Goal: Transaction & Acquisition: Purchase product/service

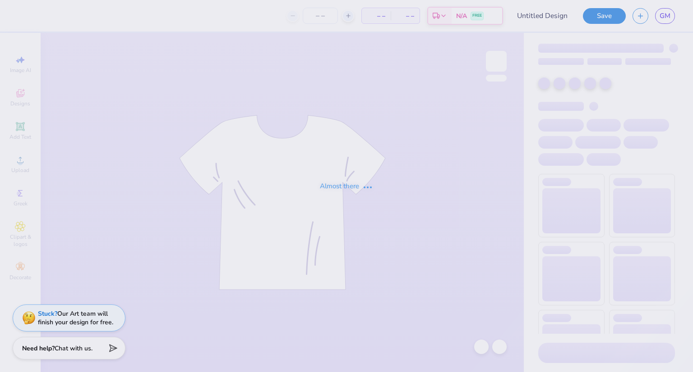
type input "bi day bag"
type input "120"
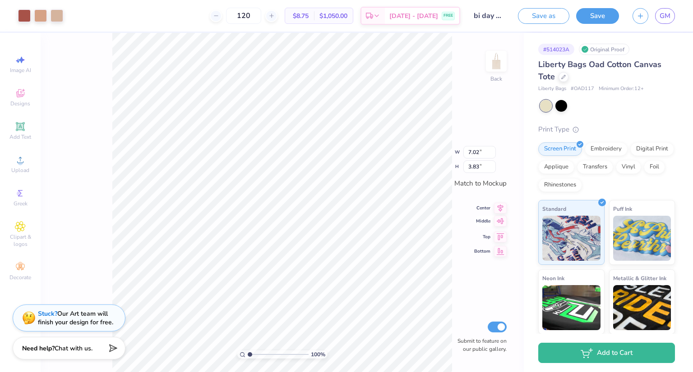
click at [500, 224] on icon at bounding box center [500, 221] width 13 height 11
click at [498, 208] on icon at bounding box center [500, 212] width 13 height 11
click at [498, 199] on icon at bounding box center [500, 197] width 13 height 11
click at [500, 201] on icon at bounding box center [500, 198] width 6 height 8
click at [501, 230] on icon at bounding box center [500, 226] width 13 height 11
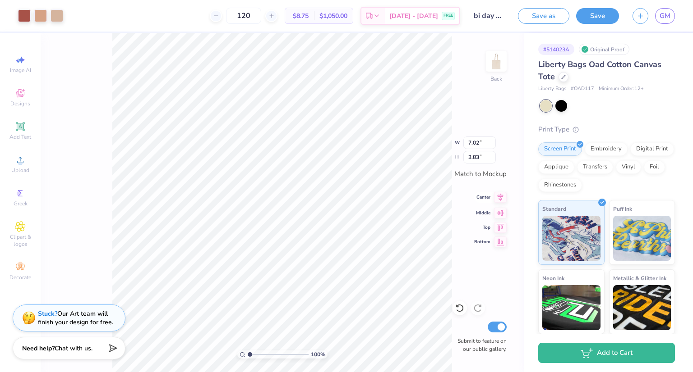
click at [500, 195] on icon at bounding box center [500, 198] width 6 height 8
click at [498, 197] on icon at bounding box center [500, 197] width 13 height 11
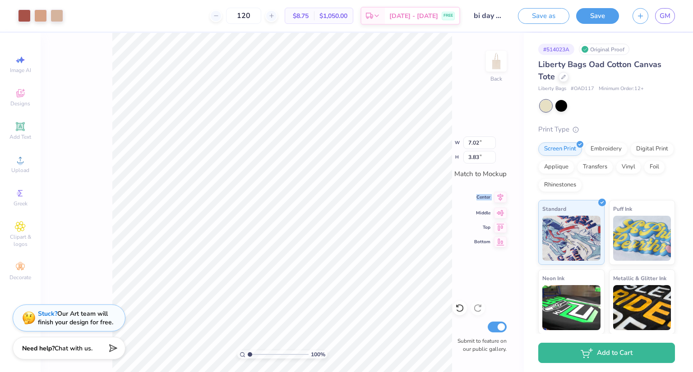
click at [498, 197] on icon at bounding box center [500, 197] width 13 height 11
click at [500, 212] on icon at bounding box center [500, 212] width 8 height 6
click at [479, 254] on div "100 % Back W 1.61 1.61 " H 1.58 1.58 " Match to [GEOGRAPHIC_DATA] Middle Top Bo…" at bounding box center [282, 203] width 483 height 340
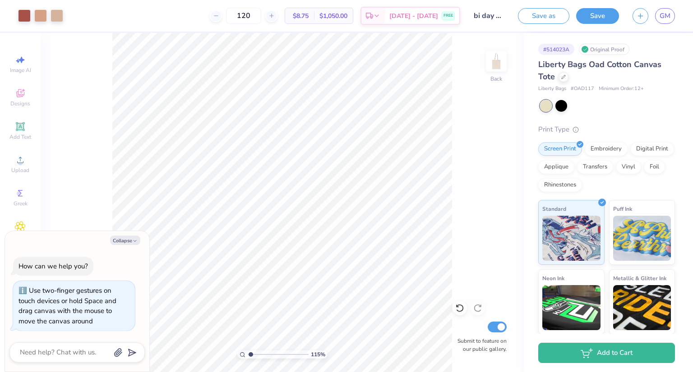
type input "1.15963524527572"
type textarea "x"
type input "1.15963523144487"
type textarea "x"
type input "3.40336243613933"
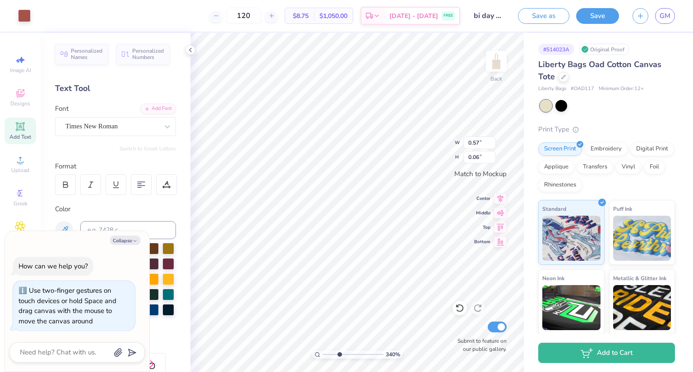
type textarea "x"
type input "3.40336243613933"
type textarea "x"
type input "1.61"
type input "1.58"
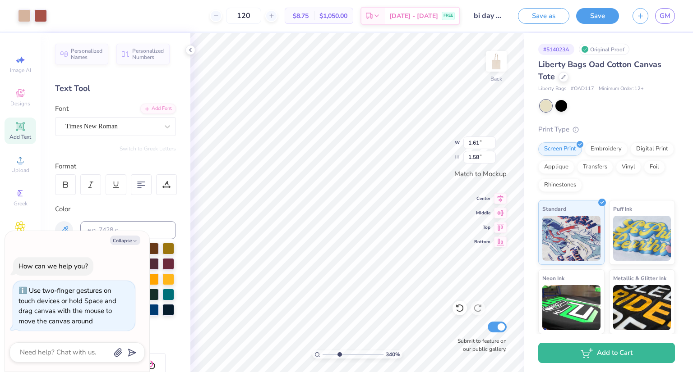
type input "3.40336243613933"
type textarea "x"
type input "0.57"
type input "0.06"
type input "3.40336243613933"
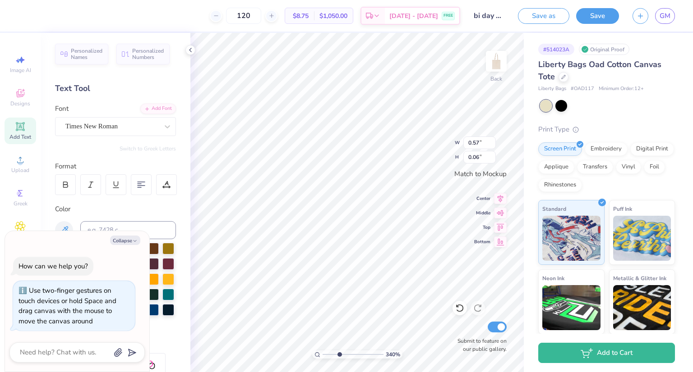
type textarea "x"
type input "3.40336243613933"
type textarea "x"
type input "3.40336243613933"
type textarea "x"
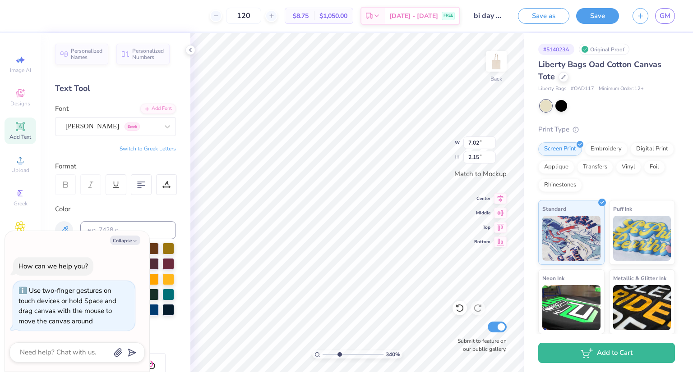
type input "3.40336243613933"
type textarea "x"
type input "0.57"
type input "0.06"
type input "3.40336243613933"
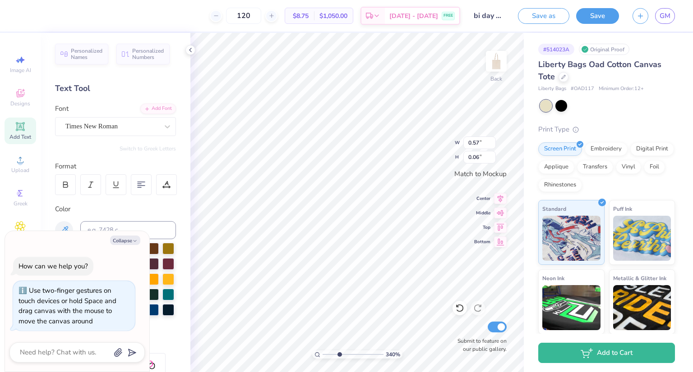
type textarea "x"
type input "3.40336243613933"
type textarea "x"
type input "3.40336243613933"
type textarea "x"
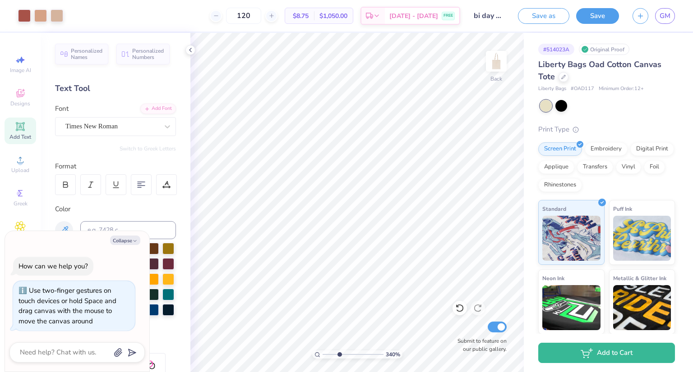
type input "3.40336243613933"
type textarea "x"
type input "3.40336243613933"
type textarea "x"
type input "3.40336243613933"
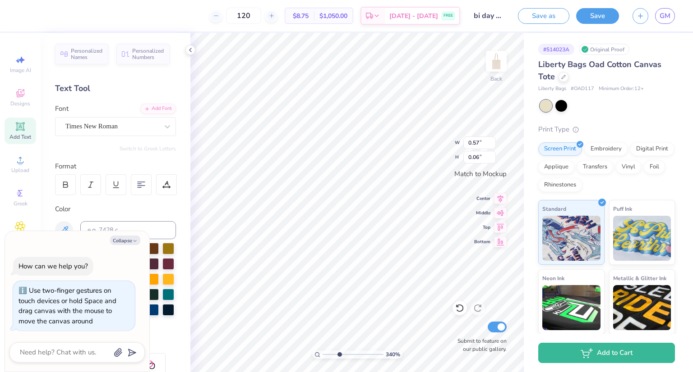
type textarea "x"
type input "3.40336243613933"
type textarea "x"
type input "3.40336243613933"
type textarea "x"
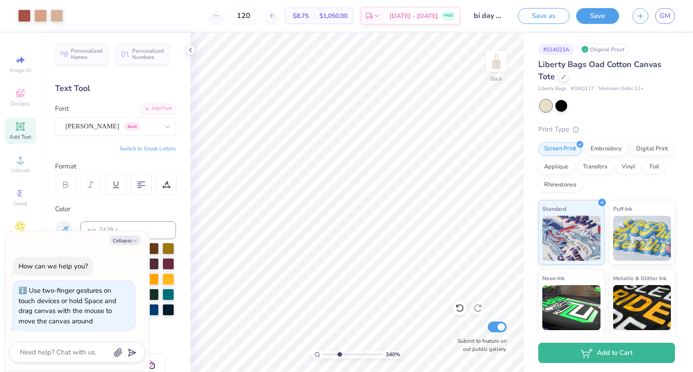
type input "3.40336243613933"
type textarea "x"
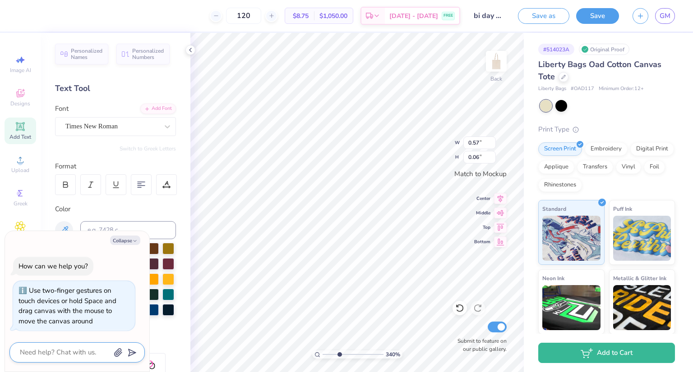
click at [66, 357] on textarea at bounding box center [65, 353] width 92 height 12
type textarea "c"
type textarea "x"
type textarea "ca"
type textarea "x"
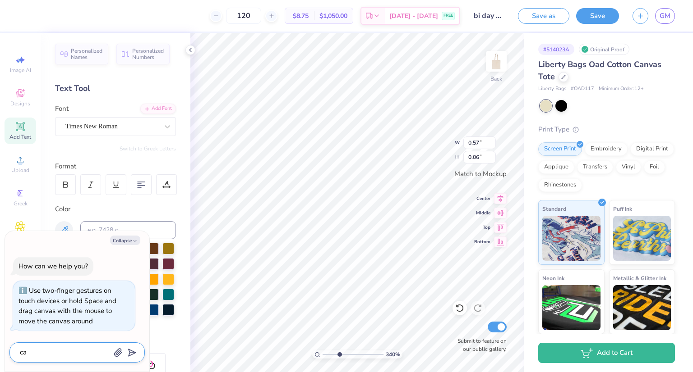
type textarea "can"
type textarea "x"
type textarea "can"
type textarea "x"
type textarea "can y"
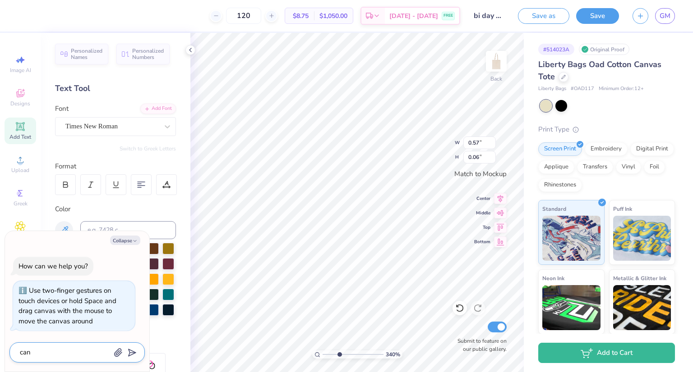
type textarea "x"
type textarea "can yo"
type textarea "x"
type textarea "can you"
type textarea "x"
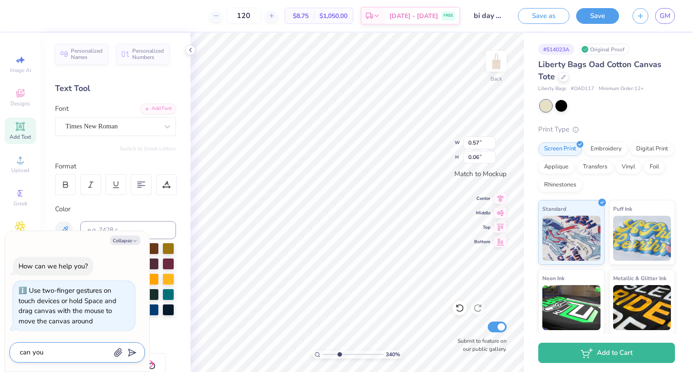
type textarea "can you"
type textarea "x"
type textarea "can you p"
type textarea "x"
type textarea "can you"
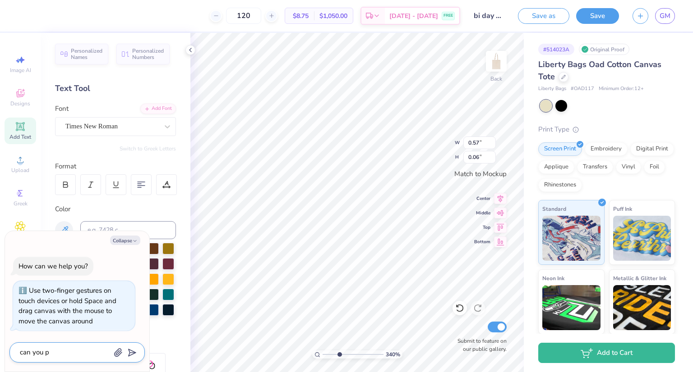
type textarea "x"
type textarea "can you m"
type textarea "x"
type textarea "can you ma"
type textarea "x"
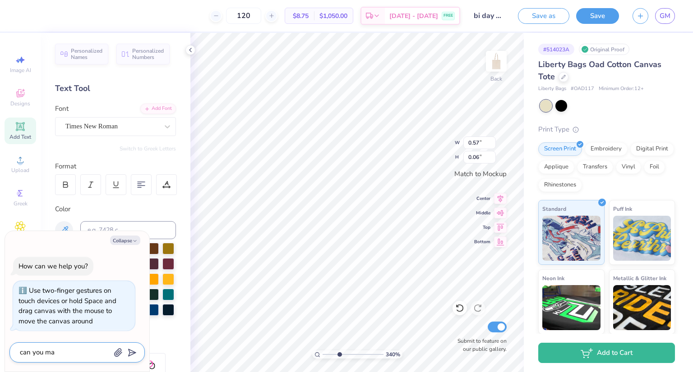
type textarea "can you mak"
type textarea "x"
type textarea "can you make"
type textarea "x"
type textarea "can you make"
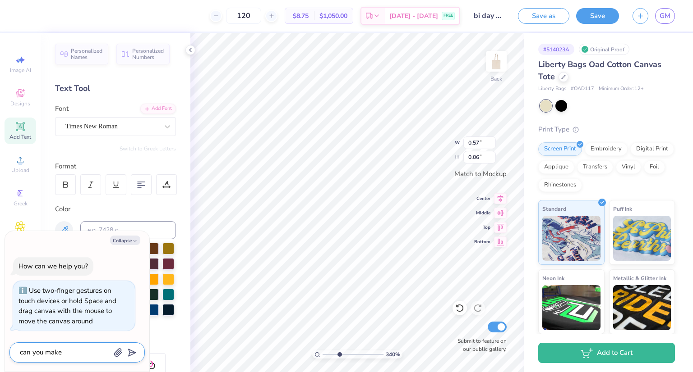
type textarea "x"
type textarea "can you make t"
type textarea "x"
type textarea "can you make th"
type textarea "x"
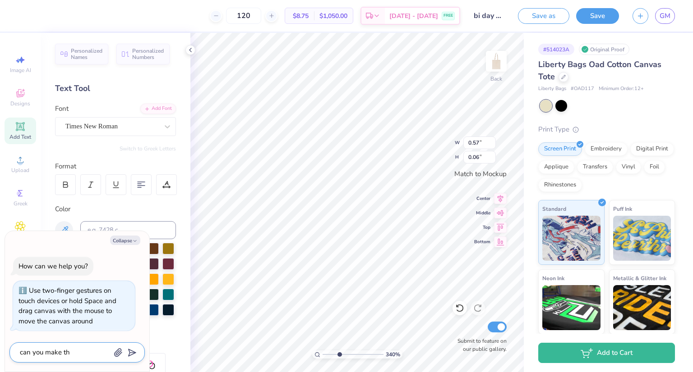
type textarea "can you make the"
type textarea "x"
type textarea "can you make the"
type textarea "x"
type textarea "can you make the t"
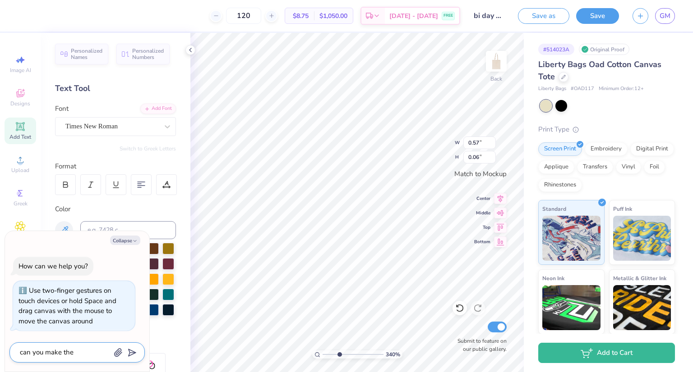
type textarea "x"
type textarea "can you make the tw"
type textarea "x"
type textarea "can you make the two"
type textarea "x"
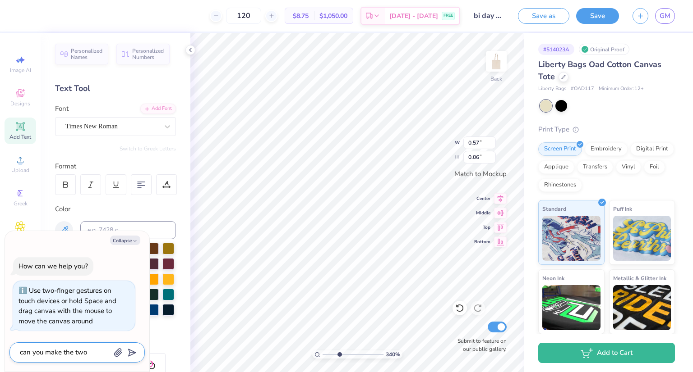
type textarea "can you make the two"
type textarea "x"
type textarea "can you make the two l"
type textarea "x"
type textarea "can you make the two li"
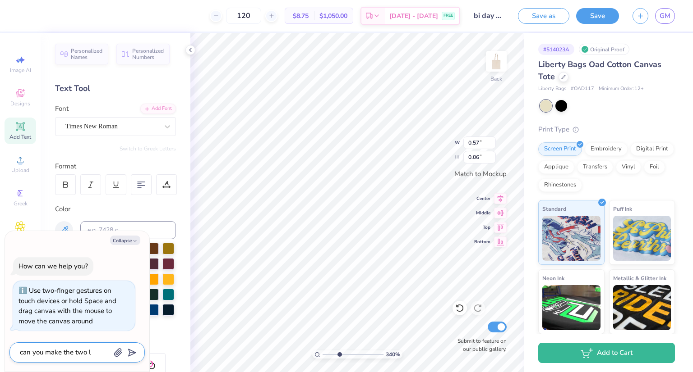
type textarea "x"
type textarea "can you make the two line"
type textarea "x"
type textarea "can you make the two lines"
type textarea "x"
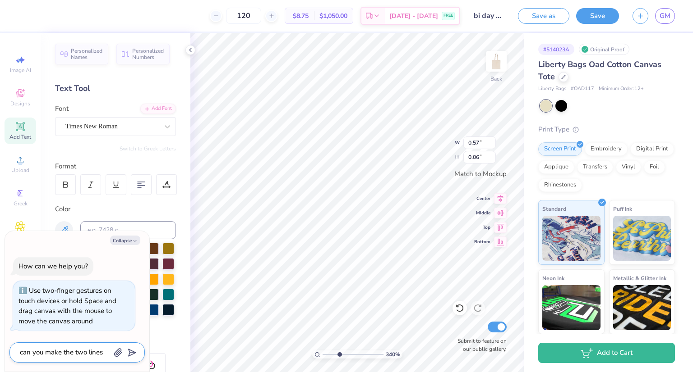
type textarea "can you make the two lines"
type textarea "x"
type textarea "can you make the two lines b"
type textarea "x"
type textarea "can you make the two lines by"
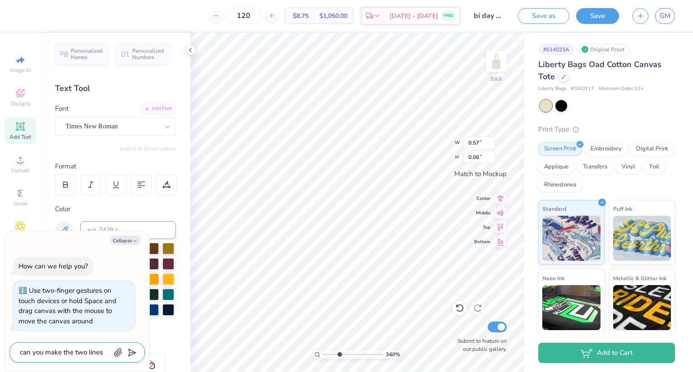
type textarea "x"
type textarea "can you make the two lines by"
type textarea "x"
type textarea "can you make the two lines by t"
type textarea "x"
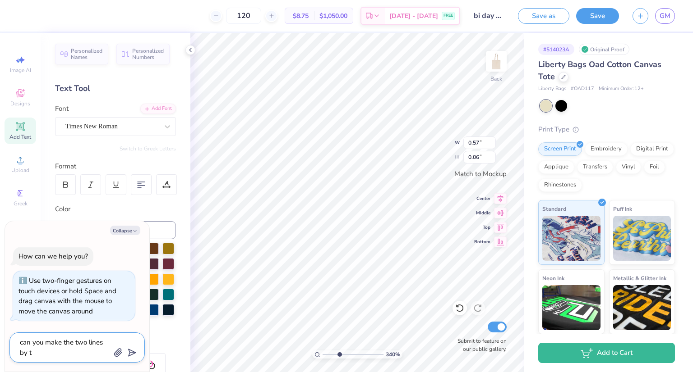
type textarea "can you make the two lines by th"
type textarea "x"
type textarea "can you make the two lines by the"
type textarea "x"
type textarea "can you make the two lines by the"
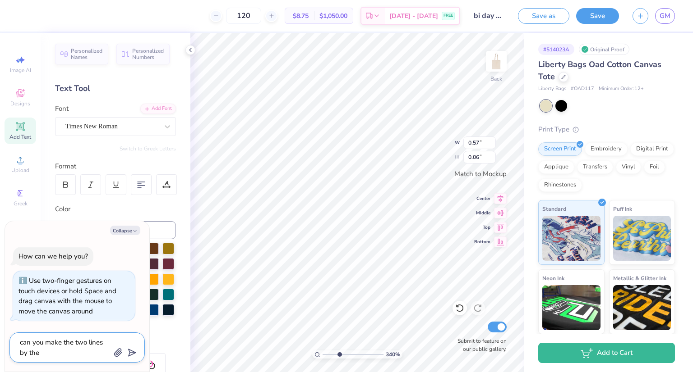
type textarea "x"
type textarea "can you make the two lines by the s"
type textarea "x"
type textarea "can you make the two lines by the su"
type textarea "x"
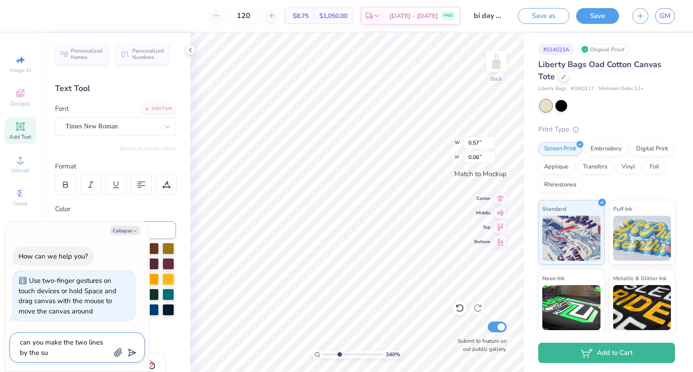
type textarea "can you make the two lines by the sun"
type textarea "x"
type textarea "can you make the two lines by the sun"
type textarea "x"
type textarea "can you make the two lines by the sun e"
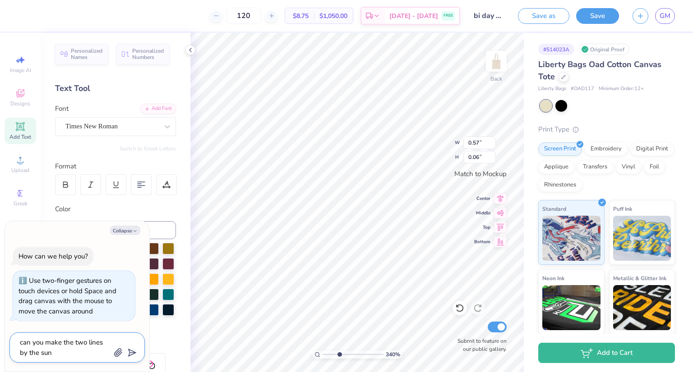
type textarea "x"
type textarea "can you make the two lines by the sun em"
type textarea "x"
type textarea "can you make the two lines by the sun emo"
type textarea "x"
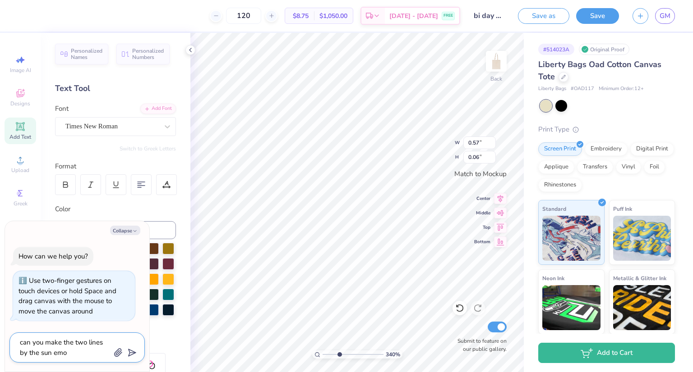
type textarea "can you make the two lines by the sun emoj"
type textarea "x"
type textarea "can you make the two lines by the sun emo"
type textarea "x"
type textarea "can you make the two lines by the sun em"
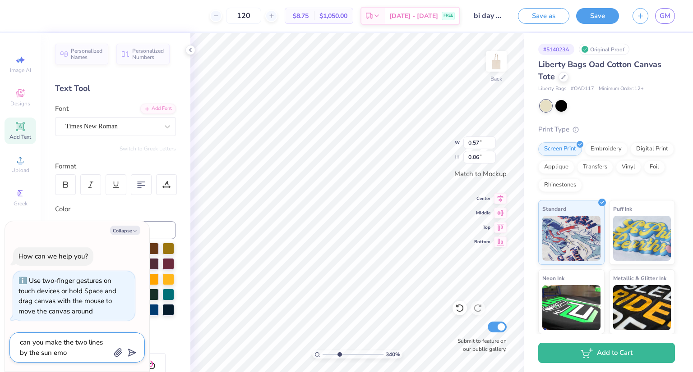
type textarea "x"
type textarea "can you make the two lines by the sun e"
type textarea "x"
type textarea "can you make the two lines by the sun"
type textarea "x"
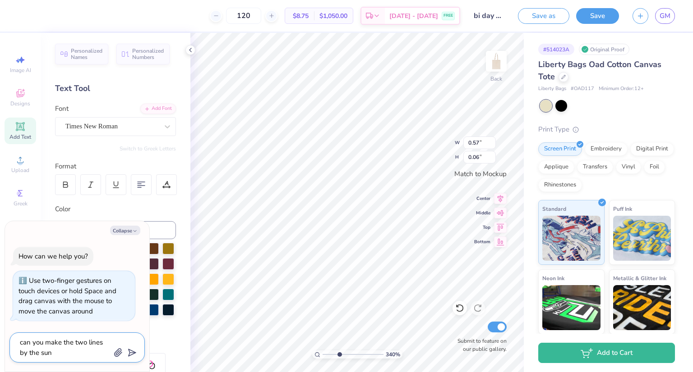
type textarea "can you make the two lines by the sun g"
type textarea "x"
type textarea "can you make the two lines by the sun gr"
type textarea "x"
type textarea "can you make the two lines by the sun gra"
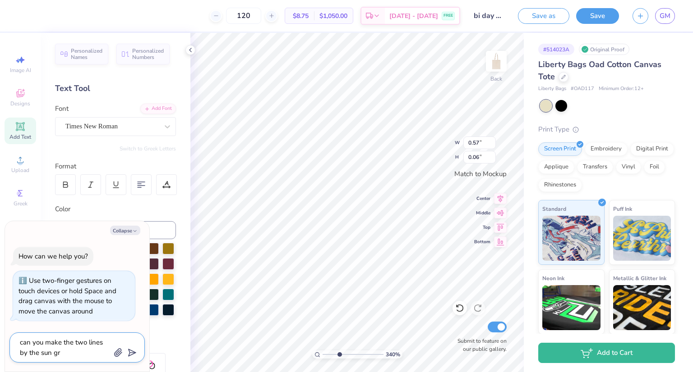
type textarea "x"
type textarea "can you make the two lines by the sun grap"
type textarea "x"
type textarea "can you make the two lines by the sun graph"
type textarea "x"
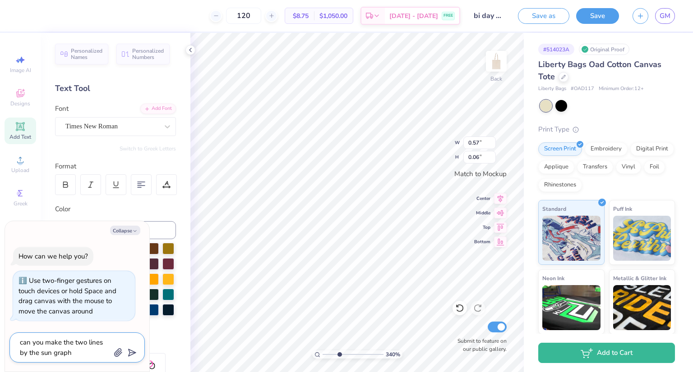
type textarea "can you make the two lines by the sun graphi"
type textarea "x"
type textarea "can you make the two lines by the sun graphic"
type textarea "x"
type textarea "can you make the two lines by the sun graphic"
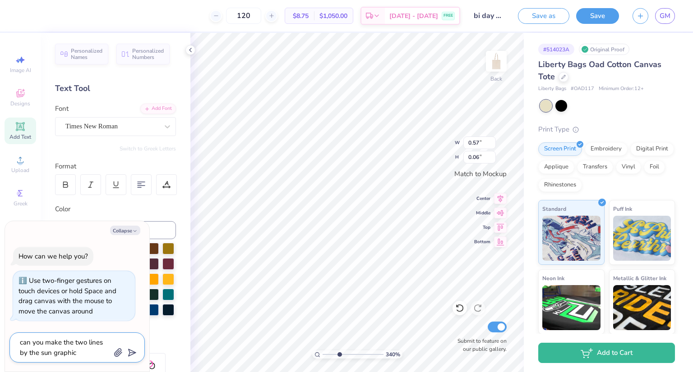
type textarea "x"
type textarea "can you make the two lines by the sun graphic e"
type textarea "x"
type textarea "can you make the two lines by the sun graphic eq"
type textarea "x"
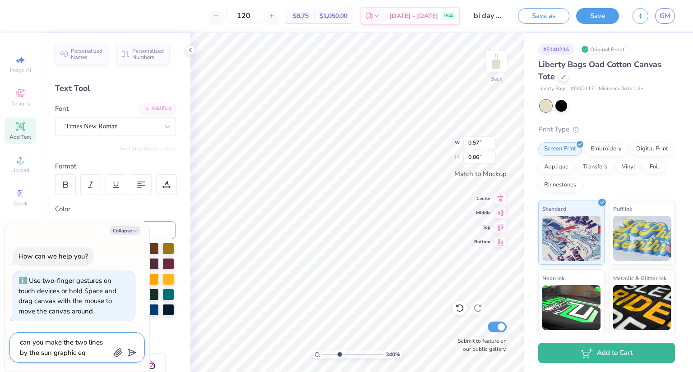
type textarea "can you make the two lines by the sun graphic equ"
type textarea "x"
type textarea "can you make the two lines by the sun graphic equa"
type textarea "x"
type textarea "can you make the two lines by the sun graphic equal"
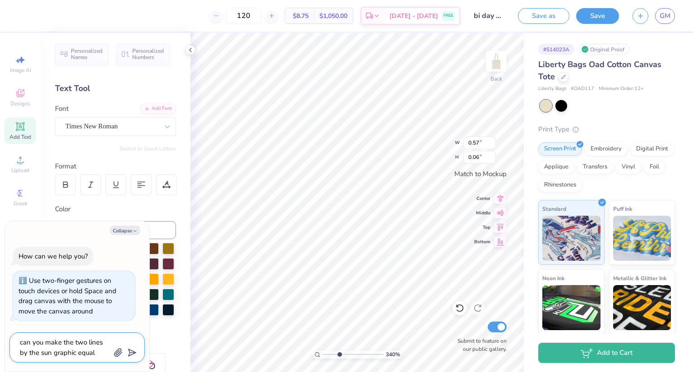
type textarea "x"
type textarea "can you make the two lines by the sun graphic equal"
type textarea "x"
type textarea "can you make the two lines by the sun graphic equal s"
type textarea "x"
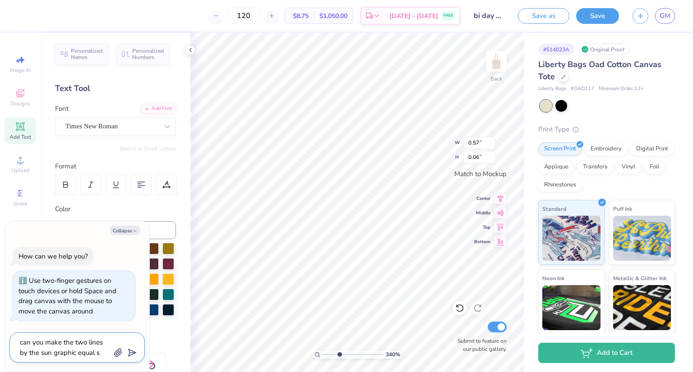
type textarea "can you make the two lines by the sun graphic equal"
type textarea "x"
type textarea "can you make the two lines by the sun graphic equal d"
type textarea "x"
type textarea "can you make the two lines by the sun graphic equal di"
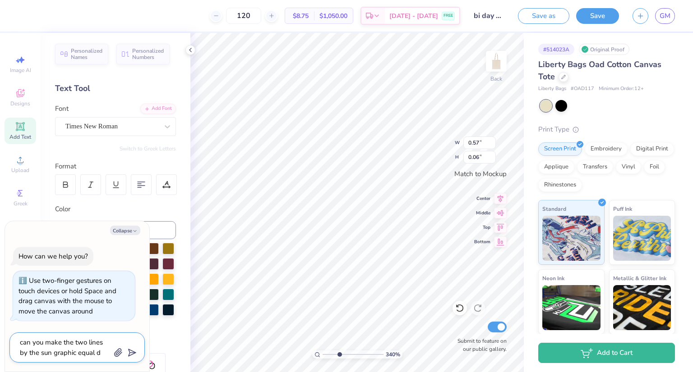
type textarea "x"
type textarea "can you make the two lines by the sun graphic equal dis"
type textarea "x"
type textarea "can you make the two lines by the sun graphic equal disc"
type textarea "x"
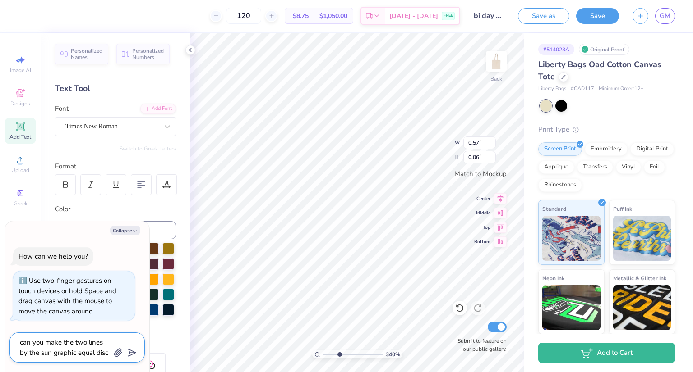
type textarea "can you make the two lines by the sun graphic equal dis"
type textarea "x"
type textarea "can you make the two lines by the sun graphic equal dist"
type textarea "x"
type textarea "can you make the two lines by the sun graphic equal dista"
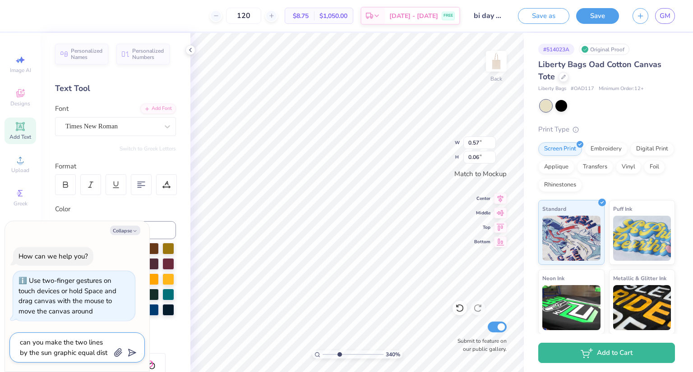
type textarea "x"
type textarea "can you make the two lines by the sun graphic equal distan"
type textarea "x"
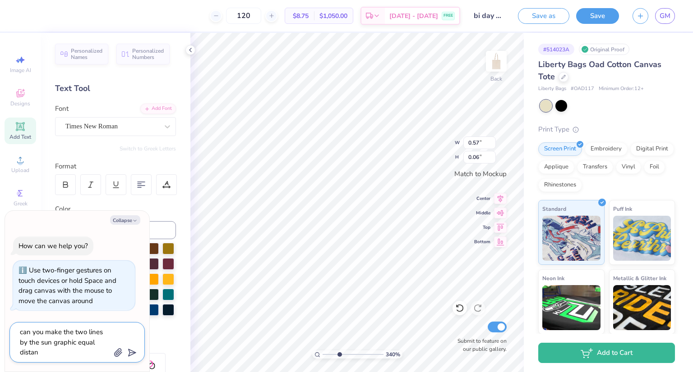
type textarea "can you make the two lines by the sun graphic equal distanc"
type textarea "x"
type textarea "can you make the two lines by the sun graphic equal distance"
type textarea "x"
type textarea "can you make the two lines by the sun graphic equal distances"
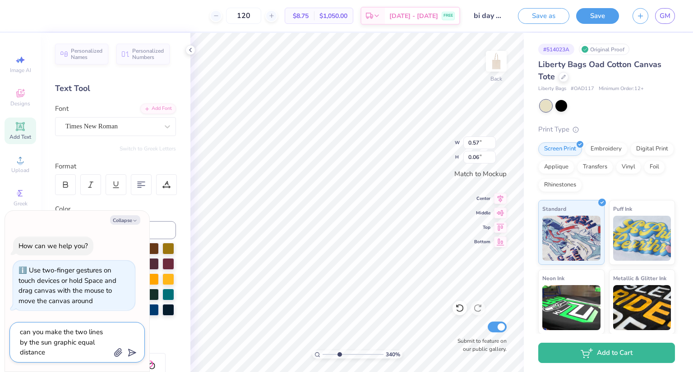
type textarea "x"
type textarea "can you make the two lines by the sun graphic equal distances"
type textarea "x"
type textarea "can you make the two lines by the sun graphic equal distances a"
type textarea "x"
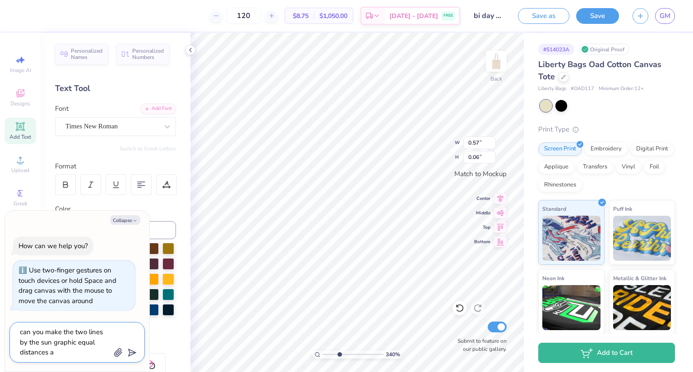
type textarea "can you make the two lines by the sun graphic equal distances aw"
type textarea "x"
type textarea "can you make the two lines by the sun graphic equal distances awa"
type textarea "x"
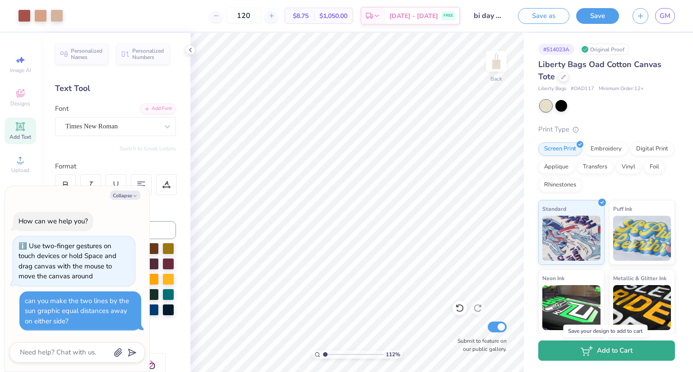
click at [576, 356] on button "Add to Cart" at bounding box center [606, 351] width 137 height 20
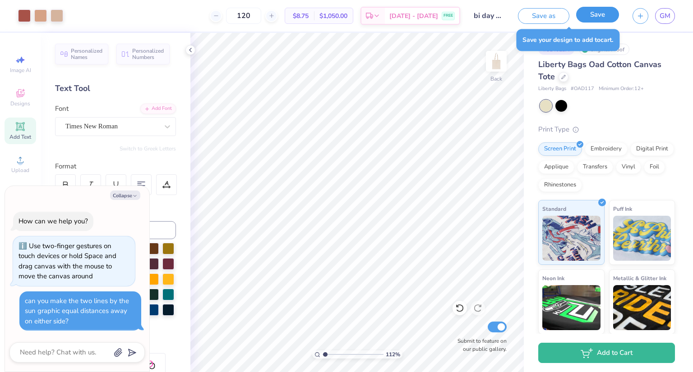
click at [605, 19] on button "Save" at bounding box center [597, 15] width 43 height 16
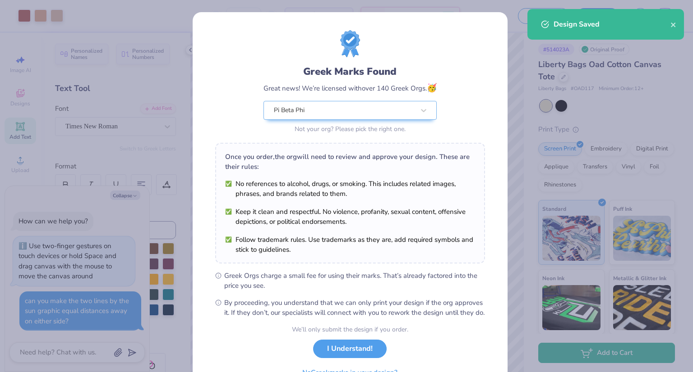
scroll to position [49, 0]
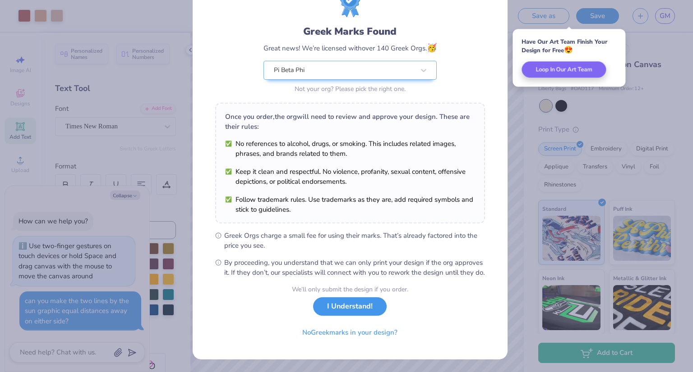
click at [354, 311] on button "I Understand!" at bounding box center [350, 307] width 74 height 18
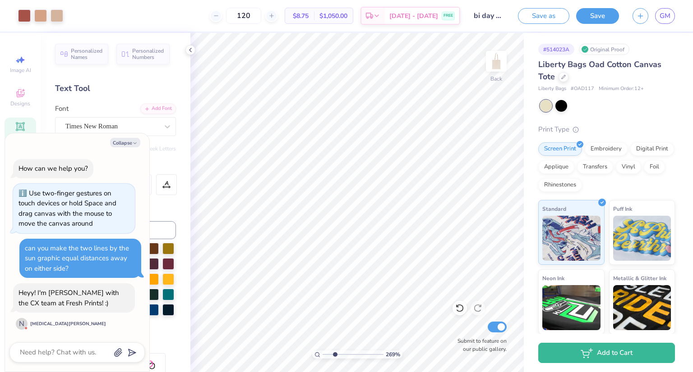
scroll to position [31, 0]
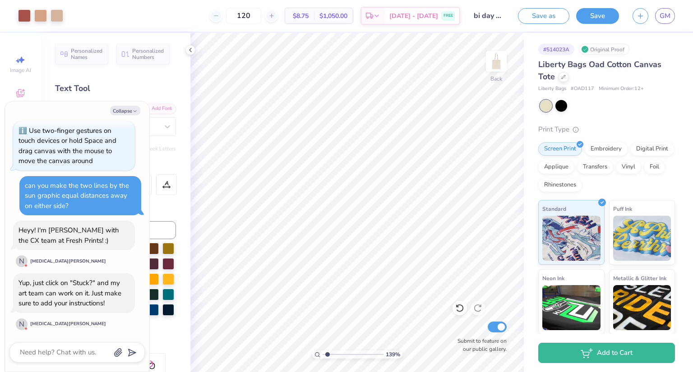
drag, startPoint x: 333, startPoint y: 356, endPoint x: 327, endPoint y: 356, distance: 6.3
click at [327, 356] on input "range" at bounding box center [352, 355] width 61 height 8
click at [591, 20] on button "Save" at bounding box center [597, 15] width 43 height 16
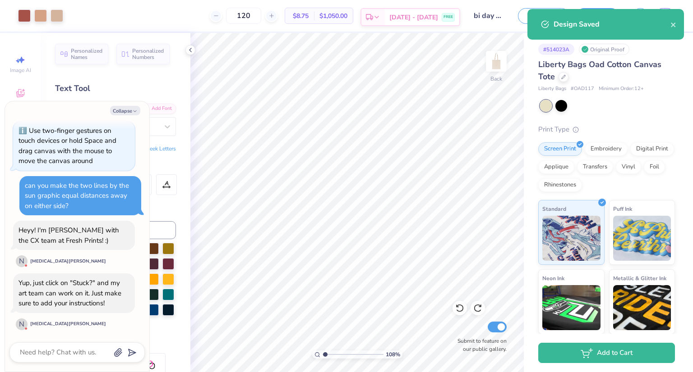
click at [433, 16] on span "[DATE] - [DATE]" at bounding box center [413, 17] width 49 height 9
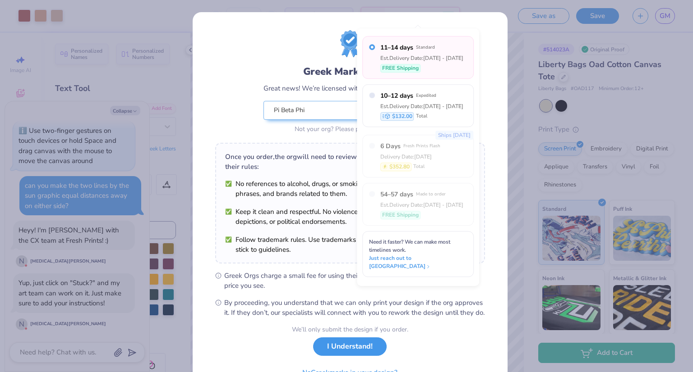
click at [359, 356] on button "I Understand!" at bounding box center [350, 347] width 74 height 18
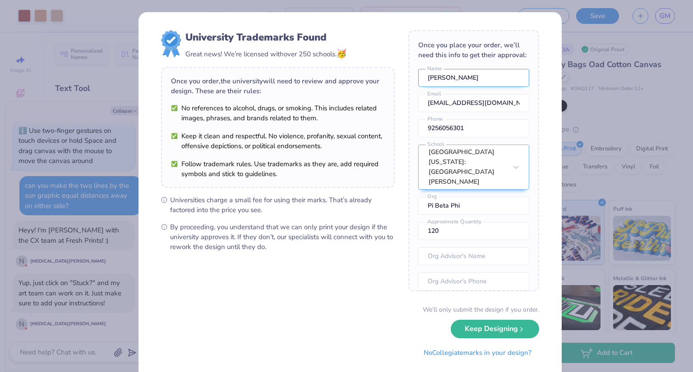
click at [467, 86] on input "[PERSON_NAME]" at bounding box center [473, 78] width 111 height 18
click at [578, 191] on div "University Trademarks Found Great news! We’re licensed with over 250 schools. 🥳…" at bounding box center [346, 186] width 693 height 372
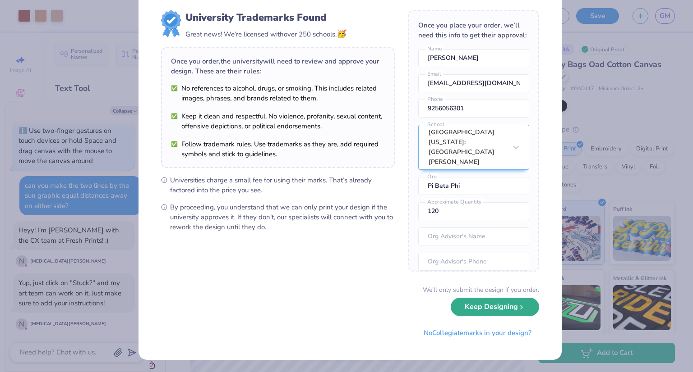
click at [504, 305] on button "Keep Designing" at bounding box center [494, 307] width 88 height 18
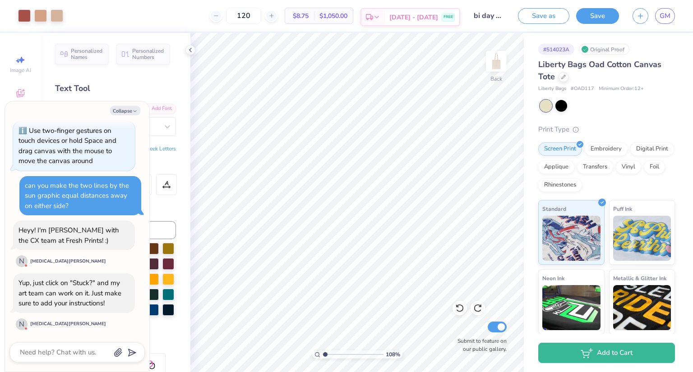
click at [428, 17] on span "[DATE] - [DATE]" at bounding box center [413, 17] width 49 height 9
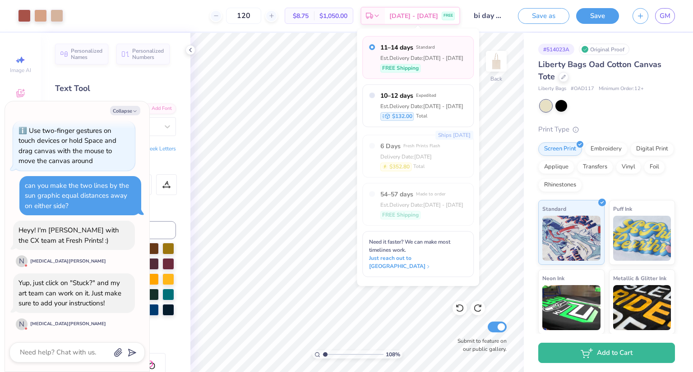
click at [398, 61] on div "Est. Delivery Date: [DATE] - [DATE]" at bounding box center [421, 58] width 83 height 8
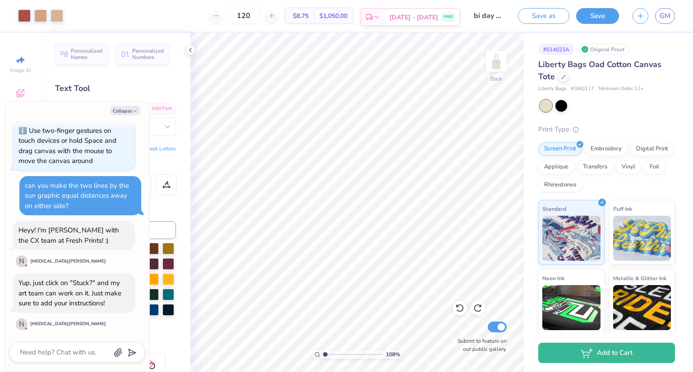
click at [400, 16] on div "[DATE] - [DATE] FREE" at bounding box center [422, 17] width 74 height 16
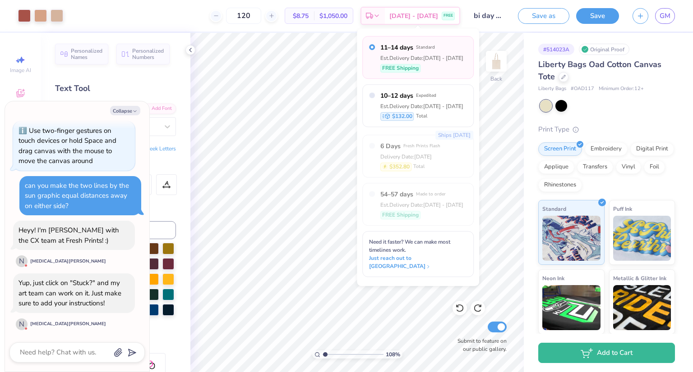
click at [406, 64] on span "FREE Shipping" at bounding box center [400, 68] width 37 height 8
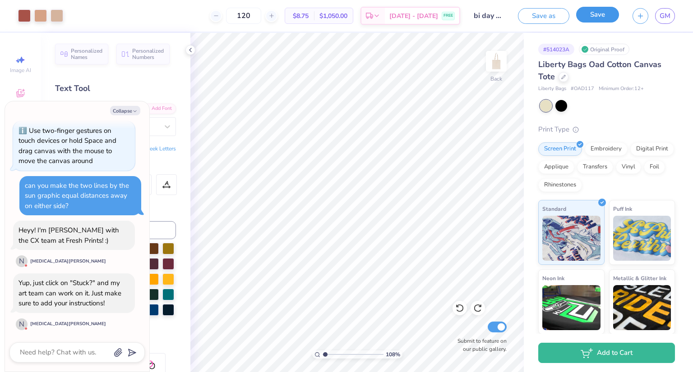
click at [602, 11] on button "Save" at bounding box center [597, 15] width 43 height 16
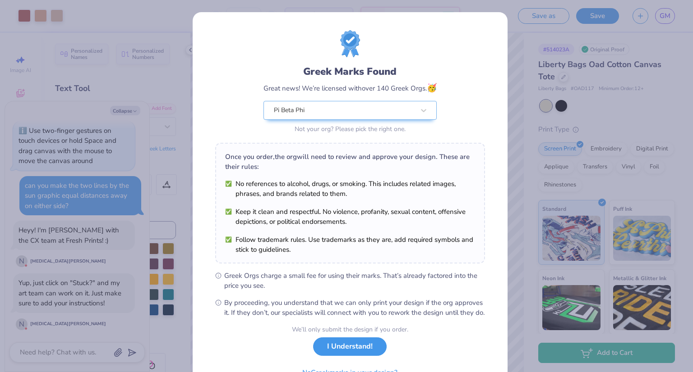
click at [335, 356] on button "I Understand!" at bounding box center [350, 347] width 74 height 18
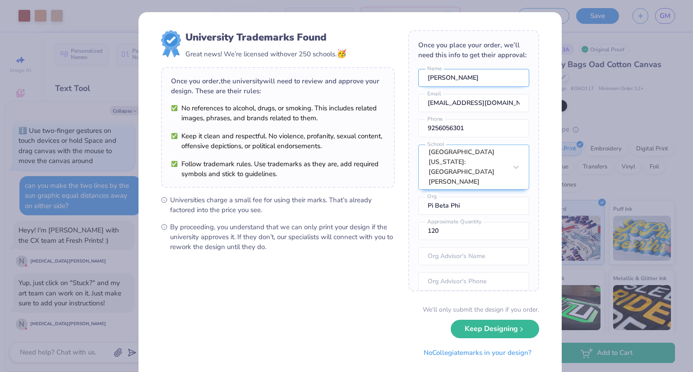
click at [455, 87] on input "[PERSON_NAME]" at bounding box center [473, 78] width 111 height 18
drag, startPoint x: 470, startPoint y: 90, endPoint x: 401, endPoint y: 92, distance: 68.6
click at [401, 92] on form "University Trademarks Found Great news! We’re licensed with over 250 schools. 🥳…" at bounding box center [350, 196] width 378 height 332
click at [441, 132] on input "9256056301" at bounding box center [473, 128] width 111 height 18
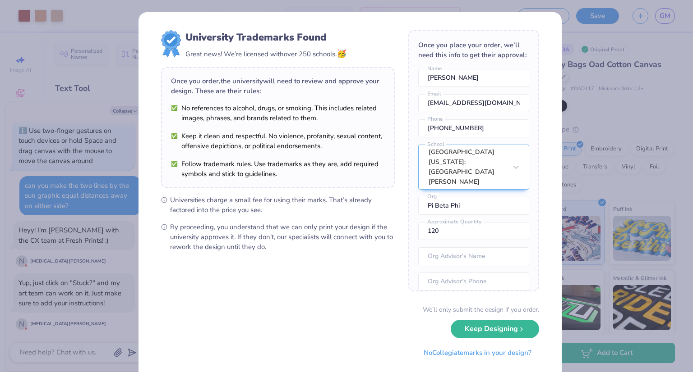
click at [372, 276] on form "University Trademarks Found Great news! We’re licensed with over 250 schools. 🥳…" at bounding box center [350, 196] width 378 height 332
click at [485, 355] on button "No Collegiate marks in your design?" at bounding box center [477, 351] width 123 height 18
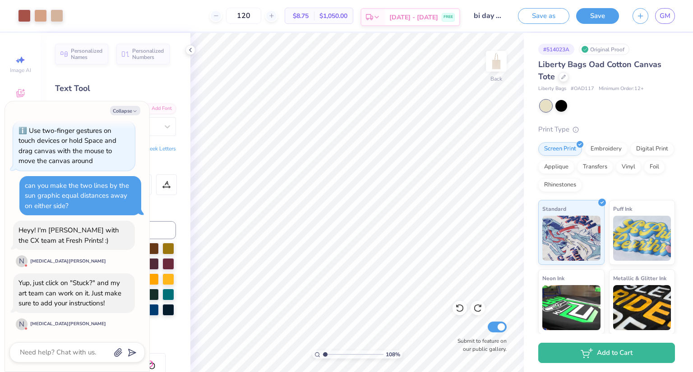
click at [420, 10] on div "[DATE] - [DATE] FREE" at bounding box center [422, 17] width 74 height 16
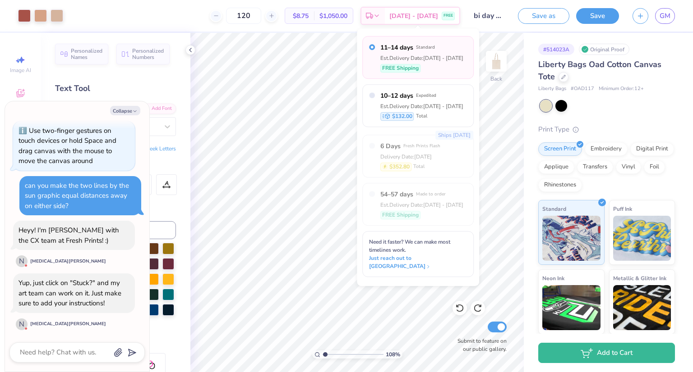
click at [433, 60] on div "Est. Delivery Date: [DATE] - [DATE]" at bounding box center [421, 58] width 83 height 8
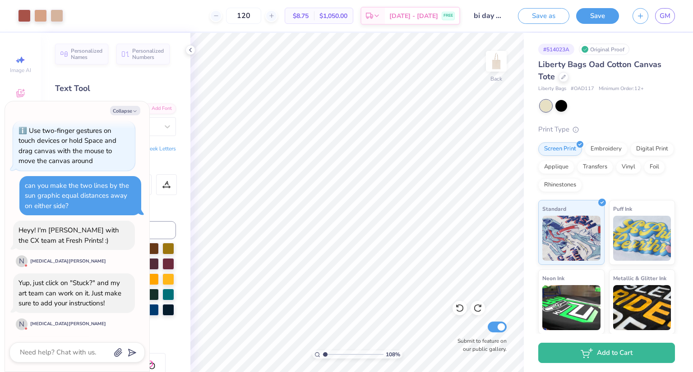
scroll to position [73, 0]
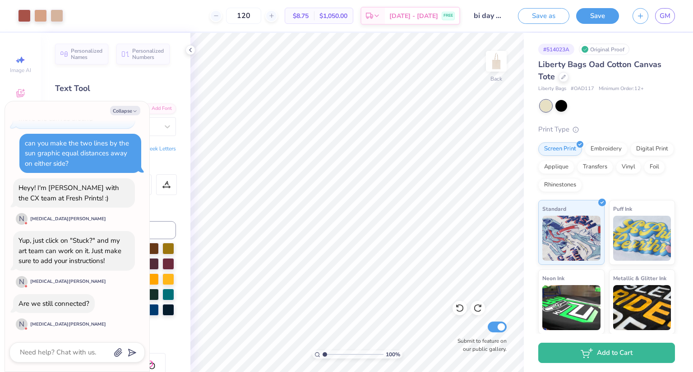
click at [63, 345] on div at bounding box center [76, 353] width 135 height 20
click at [66, 350] on textarea at bounding box center [65, 353] width 92 height 12
click at [660, 11] on span "GM" at bounding box center [664, 16] width 11 height 10
click at [664, 16] on span "GM" at bounding box center [664, 16] width 11 height 10
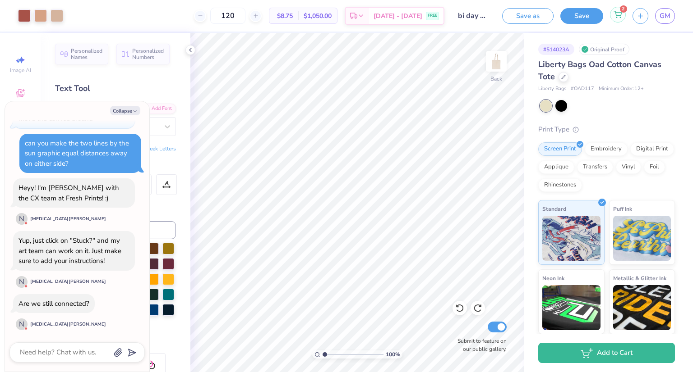
click at [616, 14] on icon at bounding box center [617, 14] width 8 height 7
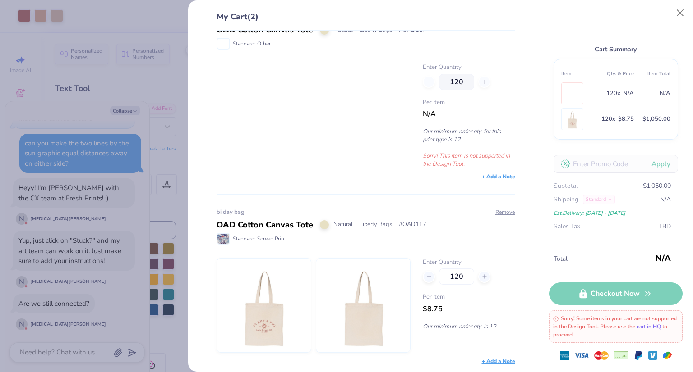
scroll to position [0, 0]
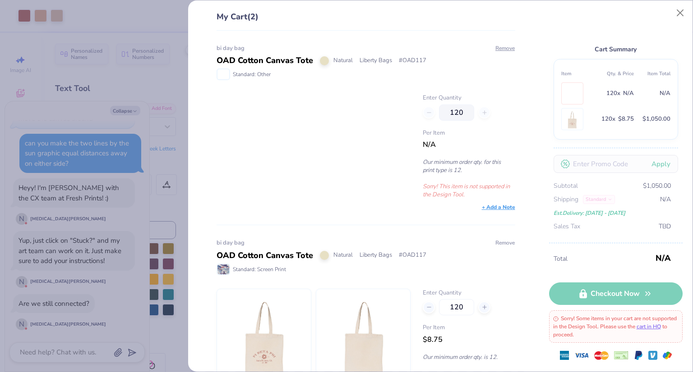
click at [497, 244] on button "Remove" at bounding box center [505, 243] width 20 height 8
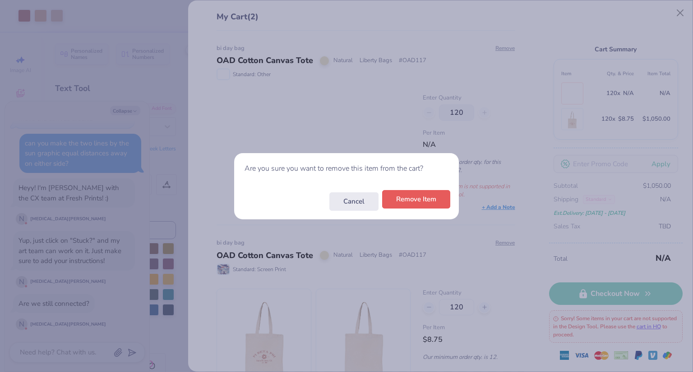
click at [428, 202] on button "Remove Item" at bounding box center [416, 199] width 68 height 18
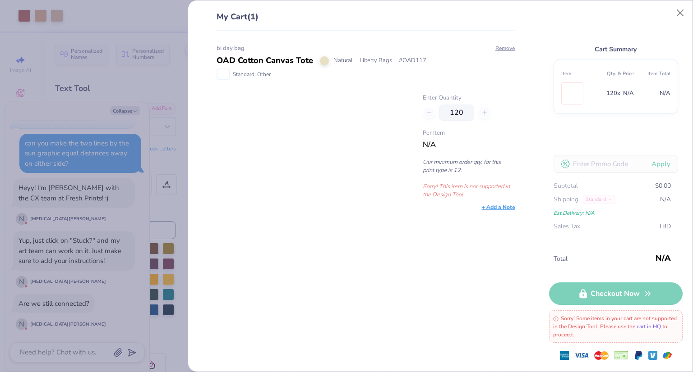
drag, startPoint x: 570, startPoint y: 103, endPoint x: 223, endPoint y: -39, distance: 374.7
click at [223, 0] on html "Art colors 120 $8.75 Per Item $1,050.00 Total Est. Delivery [DATE] - [DATE] FRE…" at bounding box center [346, 186] width 693 height 372
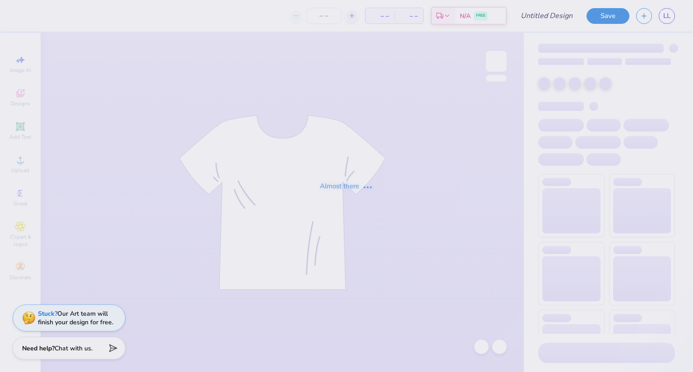
type input "bi day bag"
type input "120"
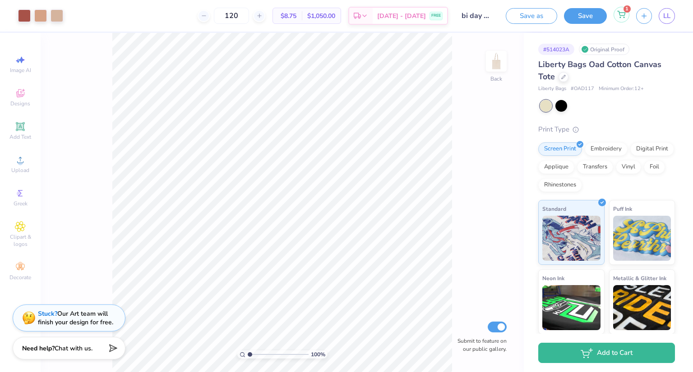
click at [625, 19] on div "1" at bounding box center [621, 15] width 16 height 16
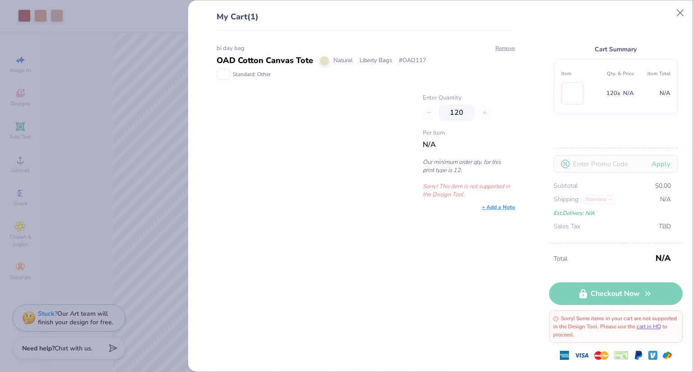
click at [283, 115] on div at bounding box center [313, 146] width 194 height 105
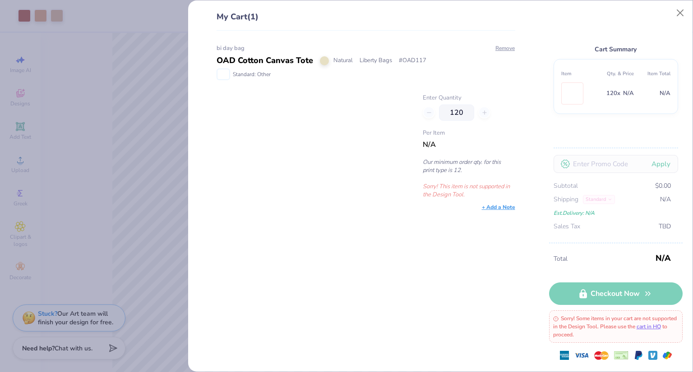
click at [503, 42] on div "bi day bag OAD Cotton Canvas Tote Natural Liberty Bags # OAD117 Standard: Other…" at bounding box center [362, 202] width 328 height 342
click at [503, 45] on button "Remove" at bounding box center [505, 48] width 20 height 8
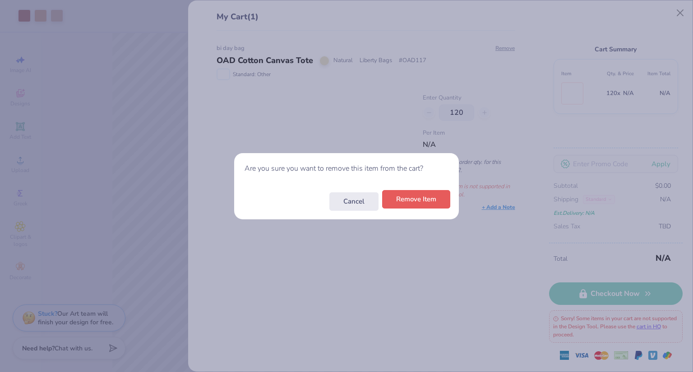
click at [438, 197] on button "Remove Item" at bounding box center [416, 199] width 68 height 18
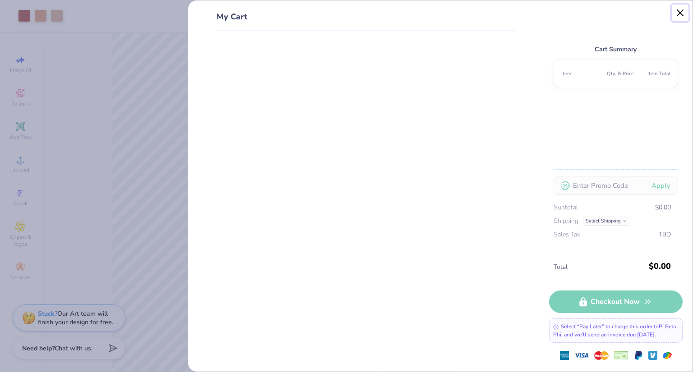
click at [677, 11] on button "Close" at bounding box center [679, 13] width 17 height 17
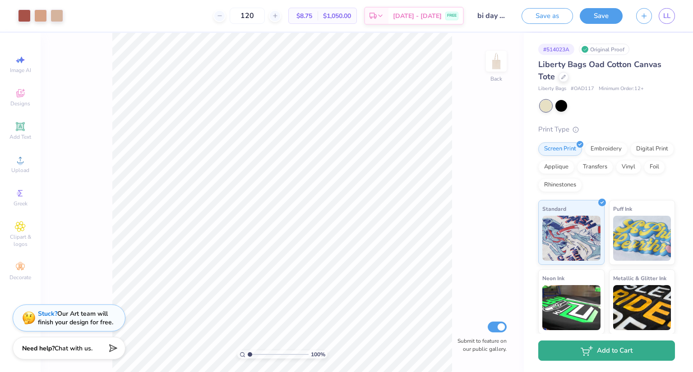
click at [568, 353] on button "Add to Cart" at bounding box center [606, 351] width 137 height 20
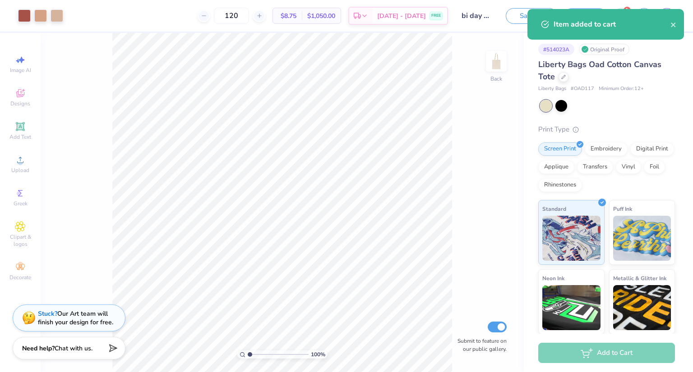
click at [585, 24] on div "Item added to cart" at bounding box center [611, 24] width 117 height 11
click at [675, 26] on icon "close" at bounding box center [673, 24] width 6 height 7
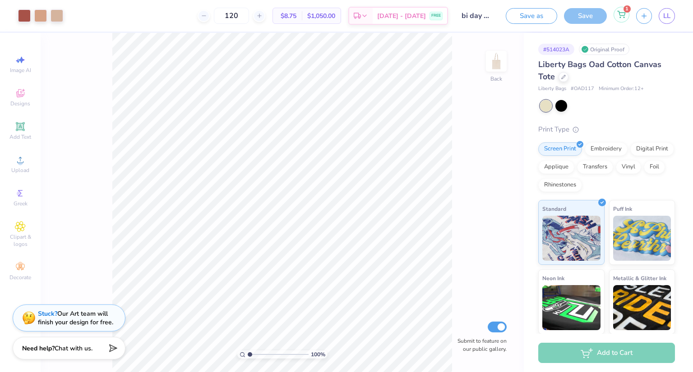
click at [627, 18] on div "1" at bounding box center [621, 15] width 16 height 16
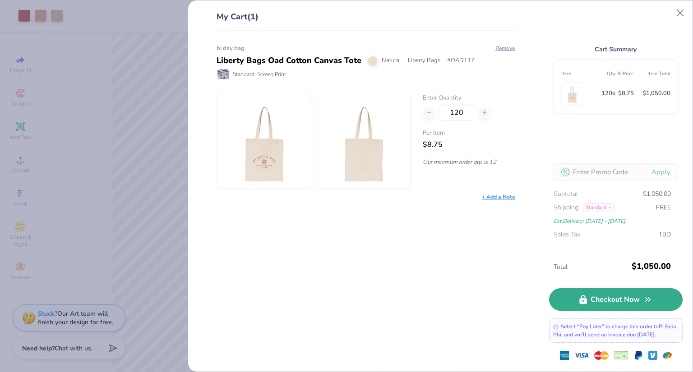
click at [586, 305] on link "Checkout Now" at bounding box center [615, 300] width 133 height 23
